Goal: Task Accomplishment & Management: Manage account settings

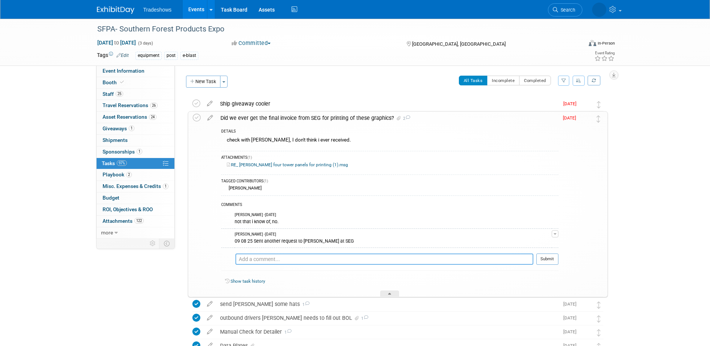
click at [271, 257] on textarea at bounding box center [384, 258] width 298 height 11
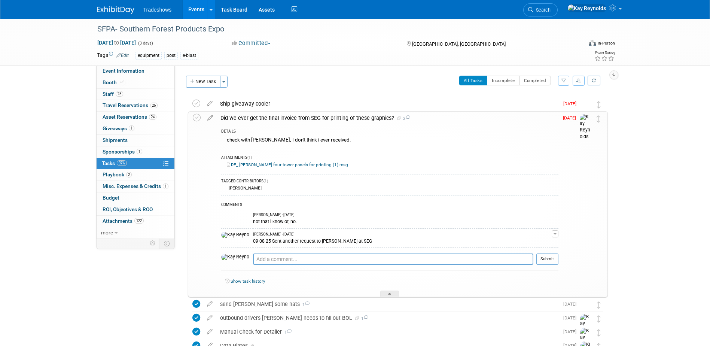
click at [354, 238] on div "09 08 25 Sent another request to [PERSON_NAME] at SEG" at bounding box center [402, 240] width 299 height 7
click at [348, 243] on div "09 08 25 Sent another request to [PERSON_NAME] at SEG" at bounding box center [403, 240] width 297 height 7
click at [273, 259] on textarea at bounding box center [393, 258] width 280 height 11
click at [572, 116] on span "[DATE]" at bounding box center [571, 117] width 17 height 5
click at [570, 120] on span "[DATE]" at bounding box center [571, 117] width 17 height 5
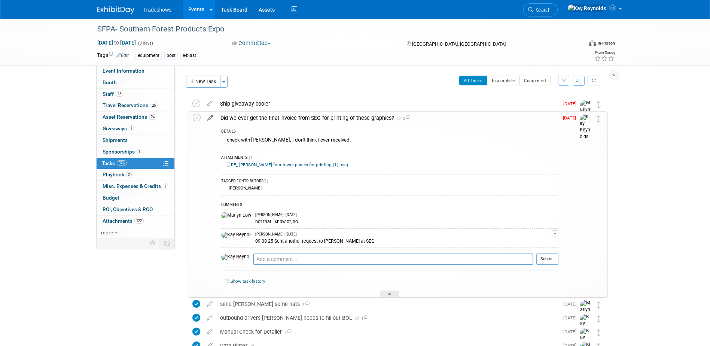
click at [208, 117] on icon at bounding box center [210, 116] width 13 height 9
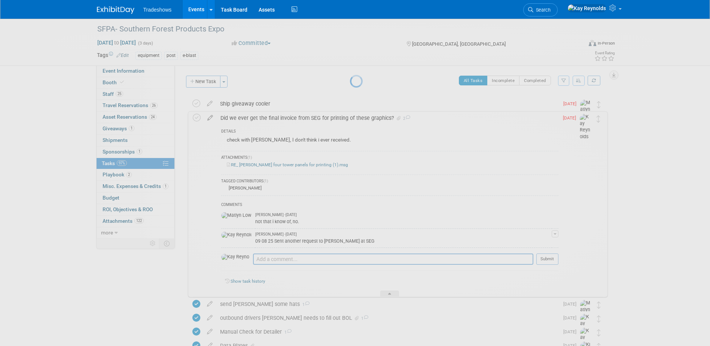
select select "8"
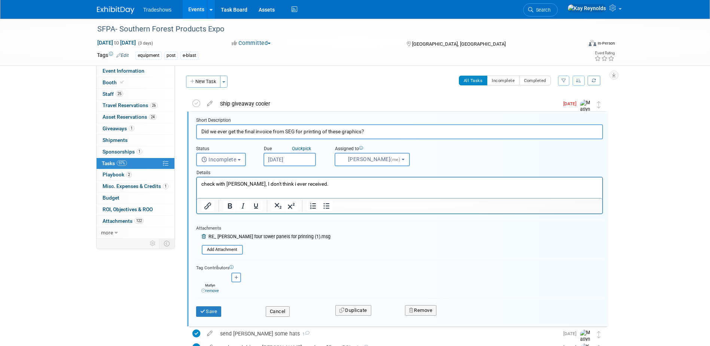
scroll to position [2, 0]
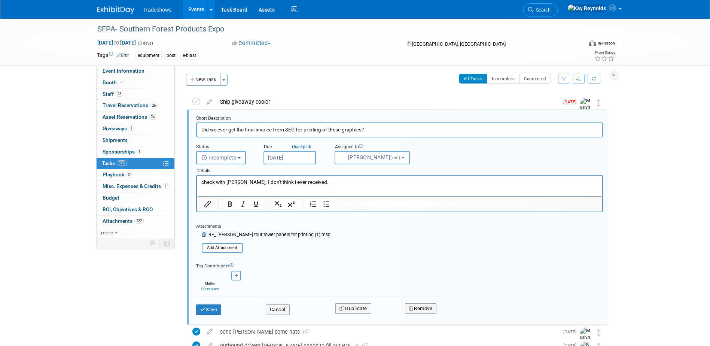
click at [308, 158] on input "[DATE]" at bounding box center [290, 157] width 52 height 13
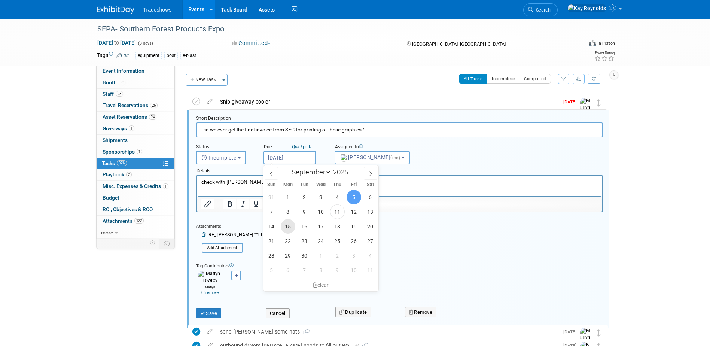
click at [292, 227] on span "15" at bounding box center [288, 226] width 15 height 15
type input "[DATE]"
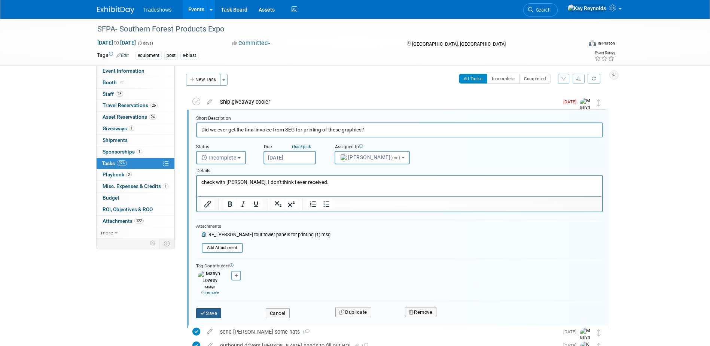
click at [216, 308] on button "Save" at bounding box center [208, 313] width 25 height 10
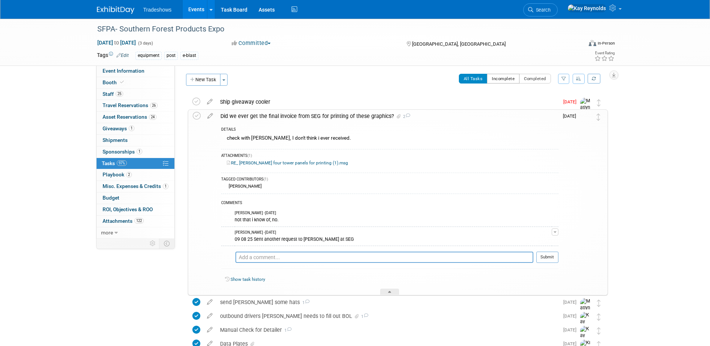
click at [500, 77] on button "Incomplete" at bounding box center [503, 79] width 33 height 10
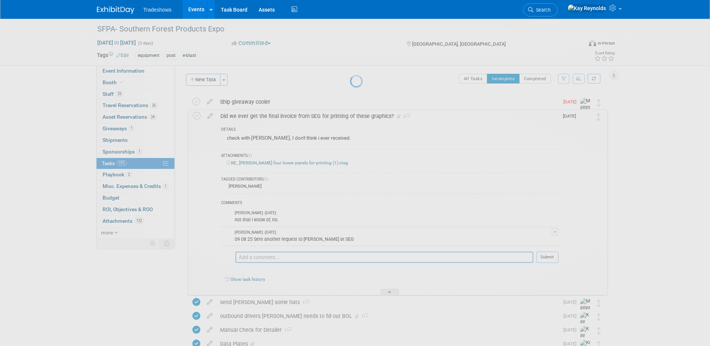
scroll to position [0, 0]
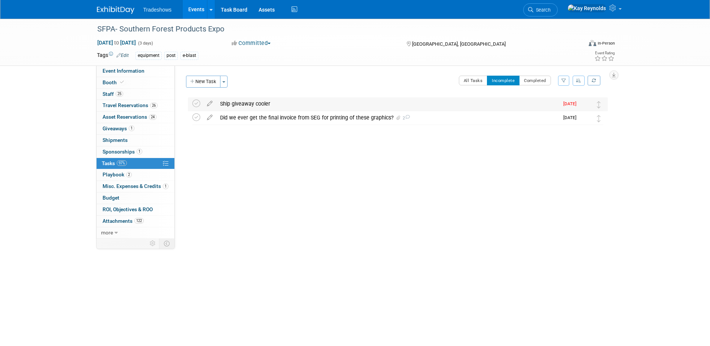
click at [246, 104] on div "Ship giveaway cooler" at bounding box center [387, 103] width 343 height 13
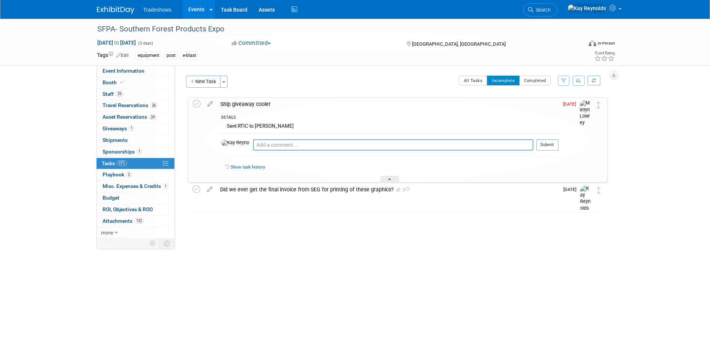
click at [244, 126] on div "Sent RTIC to [PERSON_NAME]" at bounding box center [389, 127] width 337 height 12
drag, startPoint x: 197, startPoint y: 102, endPoint x: 242, endPoint y: 122, distance: 49.3
click at [241, 122] on tr "Ship giveaway cooler DETAILS Sent RTIC to [PERSON_NAME] Pro tip: Press Ctrl-Ent…" at bounding box center [398, 140] width 410 height 85
click at [246, 124] on div "Sent RTIC to [PERSON_NAME]" at bounding box center [389, 127] width 337 height 12
click at [196, 103] on icon at bounding box center [197, 104] width 8 height 8
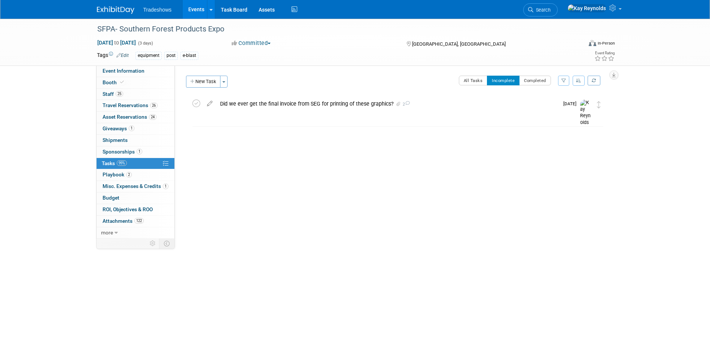
click at [507, 80] on button "Incomplete" at bounding box center [503, 81] width 33 height 10
click at [234, 9] on link "Task Board" at bounding box center [234, 9] width 38 height 19
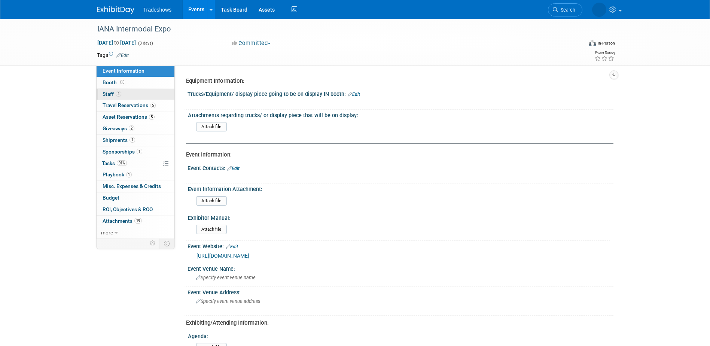
click at [129, 96] on link "4 Staff 4" at bounding box center [136, 94] width 78 height 11
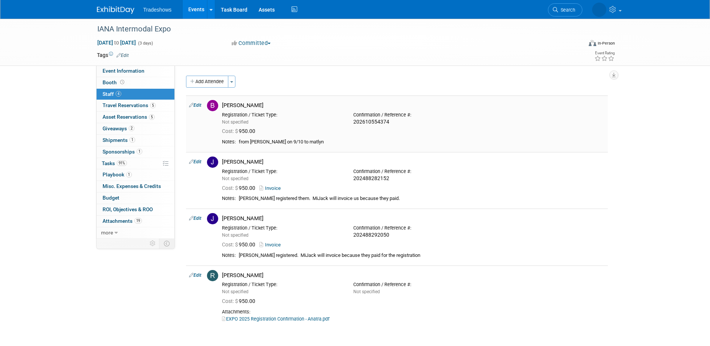
click at [195, 104] on link "Edit" at bounding box center [195, 105] width 12 height 5
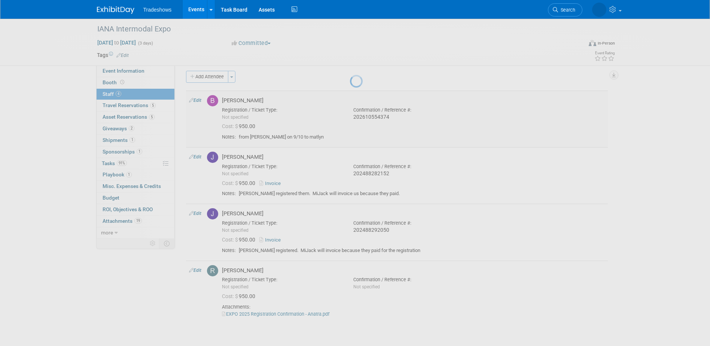
select select "680a6e2c-3b7b-49f0-aa9c-d7314fb32ff3"
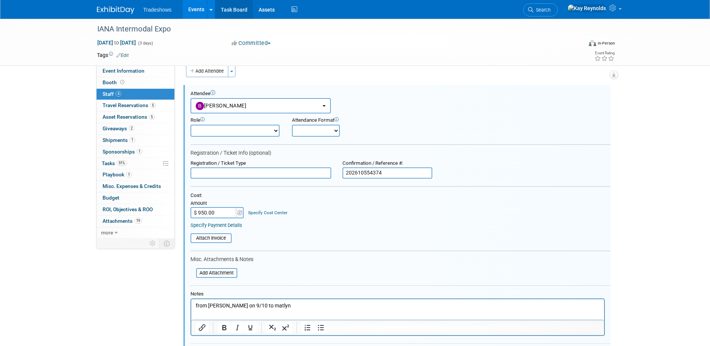
click at [239, 8] on link "Task Board" at bounding box center [234, 9] width 38 height 19
